Goal: Task Accomplishment & Management: Manage account settings

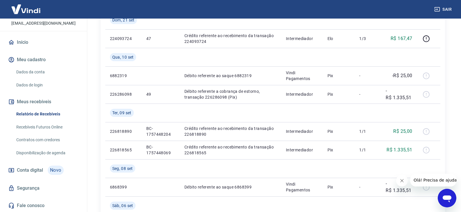
scroll to position [29, 0]
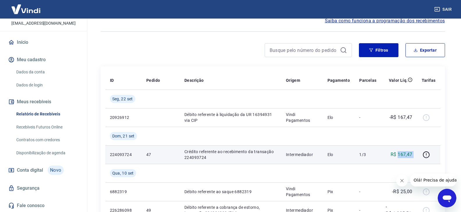
drag, startPoint x: 397, startPoint y: 155, endPoint x: 386, endPoint y: 155, distance: 11.3
click at [419, 158] on tr "224093724 47 Crédito referente ao recebimento da transação 224093724 Intermedia…" at bounding box center [272, 155] width 335 height 19
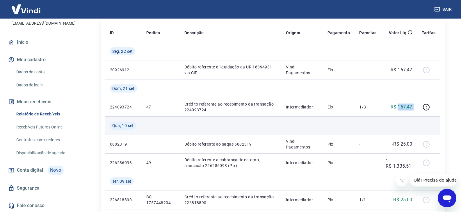
scroll to position [87, 0]
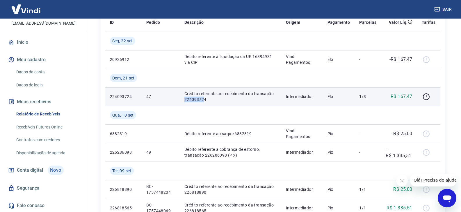
drag, startPoint x: 183, startPoint y: 100, endPoint x: 203, endPoint y: 101, distance: 19.8
click at [203, 101] on td "Crédito referente ao recebimento da transação 224093724" at bounding box center [230, 96] width 101 height 19
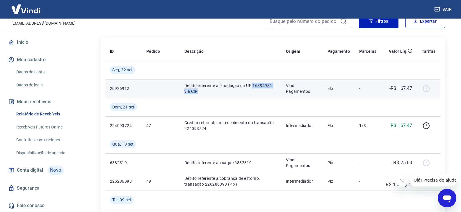
drag, startPoint x: 252, startPoint y: 87, endPoint x: 277, endPoint y: 89, distance: 25.4
click at [276, 89] on p "Débito referente à liquidação da UR 16394931 via CIP" at bounding box center [230, 89] width 92 height 12
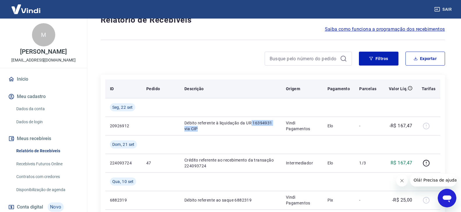
scroll to position [10, 0]
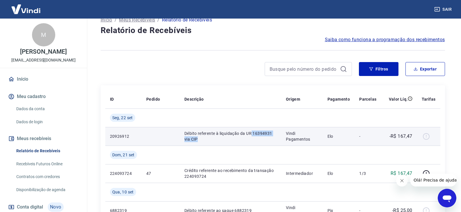
click at [223, 143] on td "Débito referente à liquidação da UR 16394931 via CIP" at bounding box center [230, 136] width 101 height 19
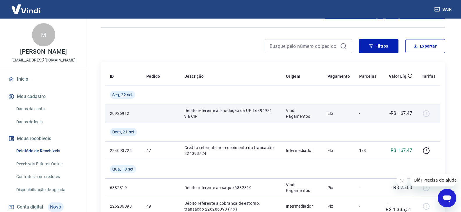
scroll to position [0, 0]
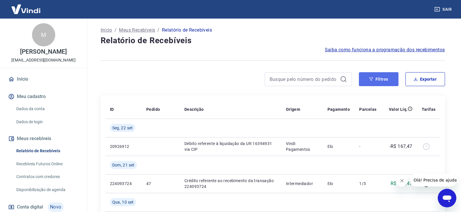
click at [372, 83] on button "Filtros" at bounding box center [379, 79] width 40 height 14
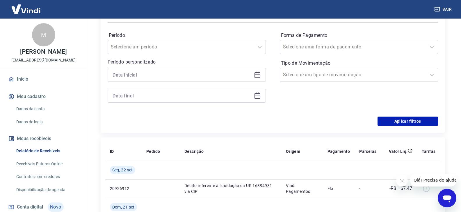
scroll to position [87, 0]
click at [259, 74] on icon at bounding box center [257, 74] width 6 height 1
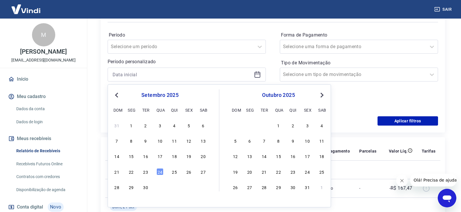
click at [117, 95] on span "Previous Month" at bounding box center [117, 95] width 0 height 7
click at [189, 126] on div "1" at bounding box center [188, 125] width 7 height 7
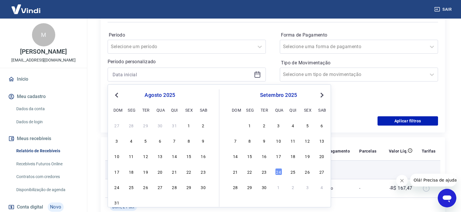
type input "01/08/2025"
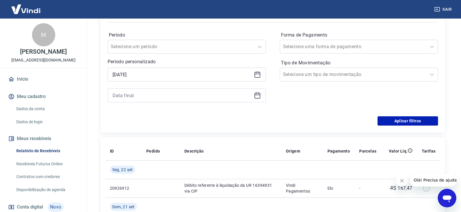
click at [260, 99] on div at bounding box center [187, 96] width 158 height 14
click at [257, 96] on icon at bounding box center [257, 95] width 7 height 7
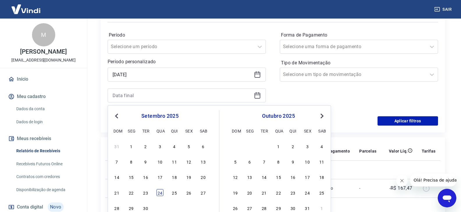
click at [162, 193] on div "24" at bounding box center [159, 192] width 7 height 7
type input "24/09/2025"
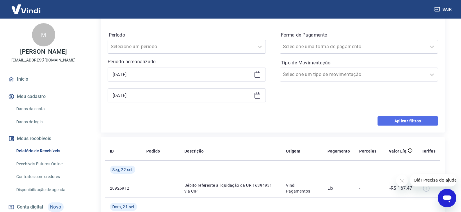
click at [384, 121] on button "Aplicar filtros" at bounding box center [407, 121] width 60 height 9
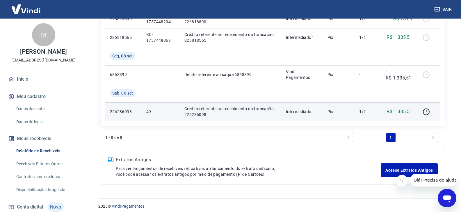
scroll to position [262, 0]
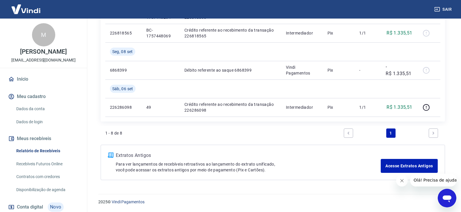
click at [432, 135] on icon "Next page" at bounding box center [433, 133] width 4 height 4
click at [431, 135] on icon "Next page" at bounding box center [433, 133] width 4 height 4
click at [432, 134] on icon "Next page" at bounding box center [433, 133] width 2 height 3
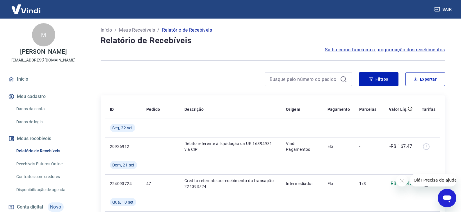
scroll to position [29, 0]
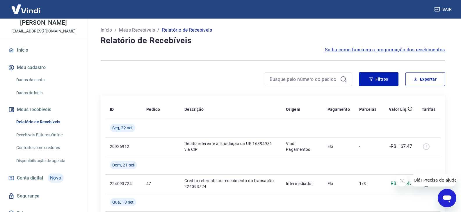
click at [37, 79] on link "Dados da conta" at bounding box center [47, 80] width 66 height 12
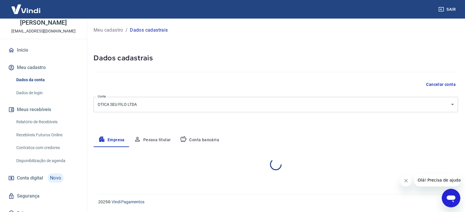
select select "MT"
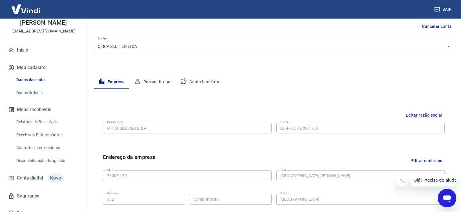
scroll to position [87, 0]
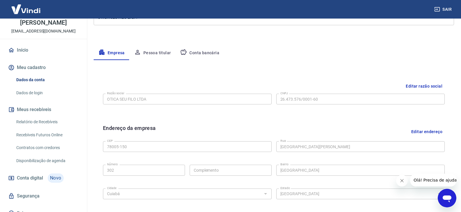
click at [203, 54] on button "Conta bancária" at bounding box center [199, 53] width 49 height 14
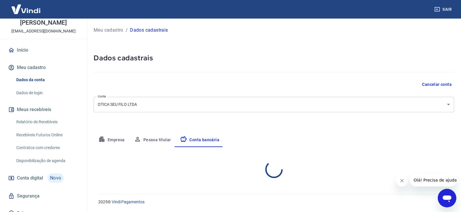
scroll to position [0, 0]
select select "1"
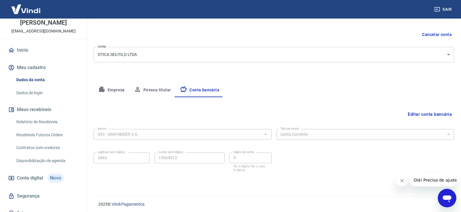
scroll to position [52, 0]
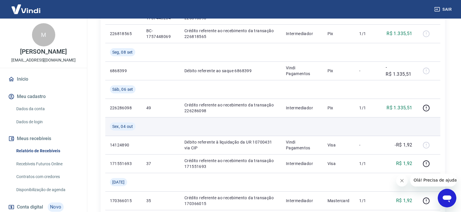
scroll to position [320, 0]
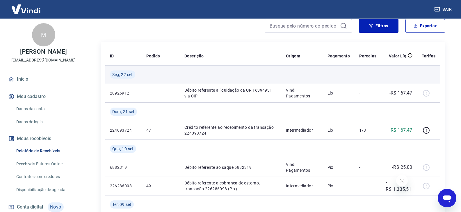
scroll to position [58, 0]
